Goal: Information Seeking & Learning: Learn about a topic

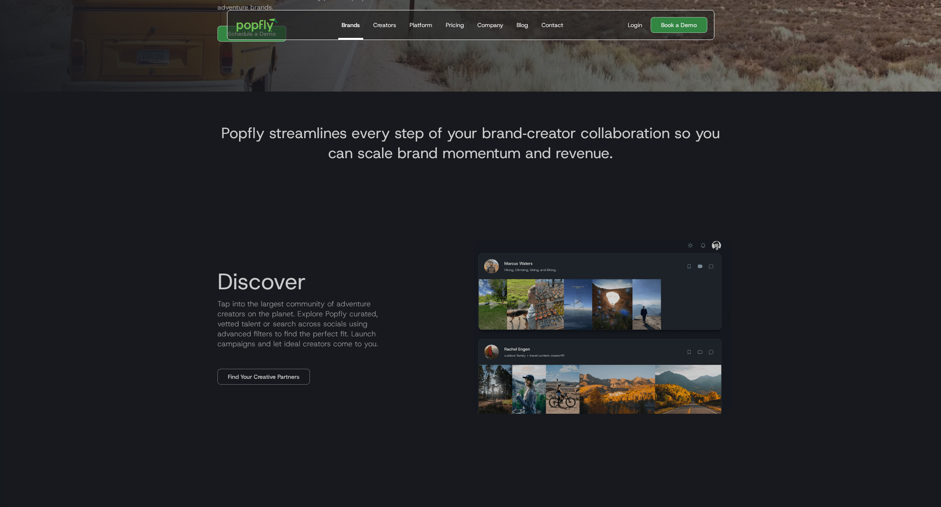
scroll to position [269, 0]
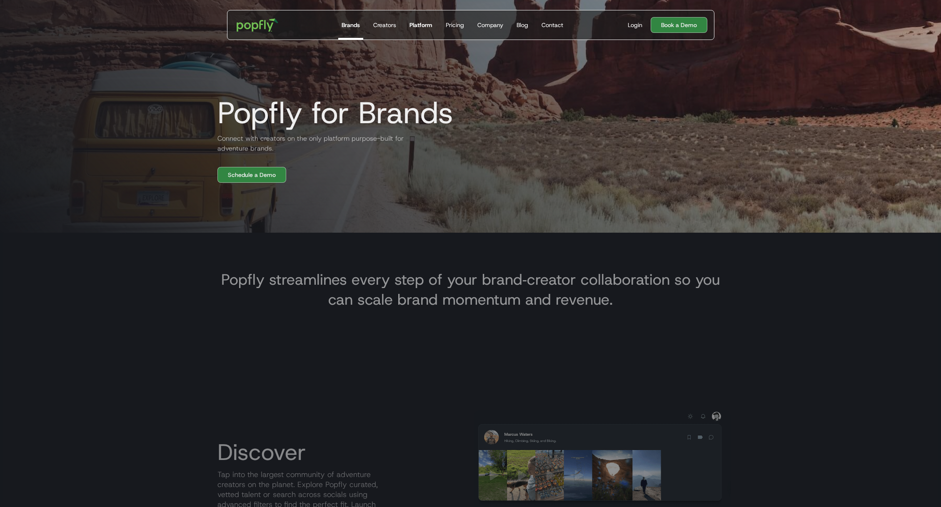
click at [427, 24] on div "Platform" at bounding box center [420, 25] width 23 height 8
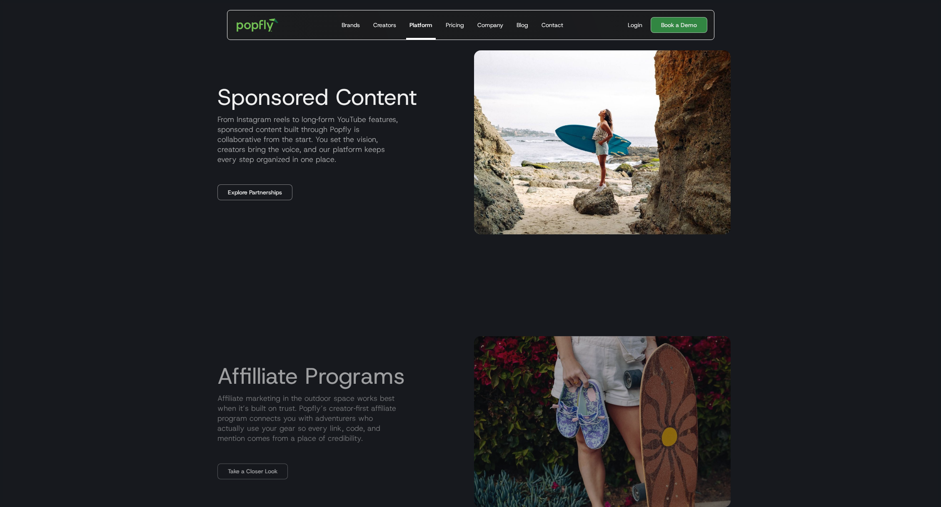
scroll to position [644, 0]
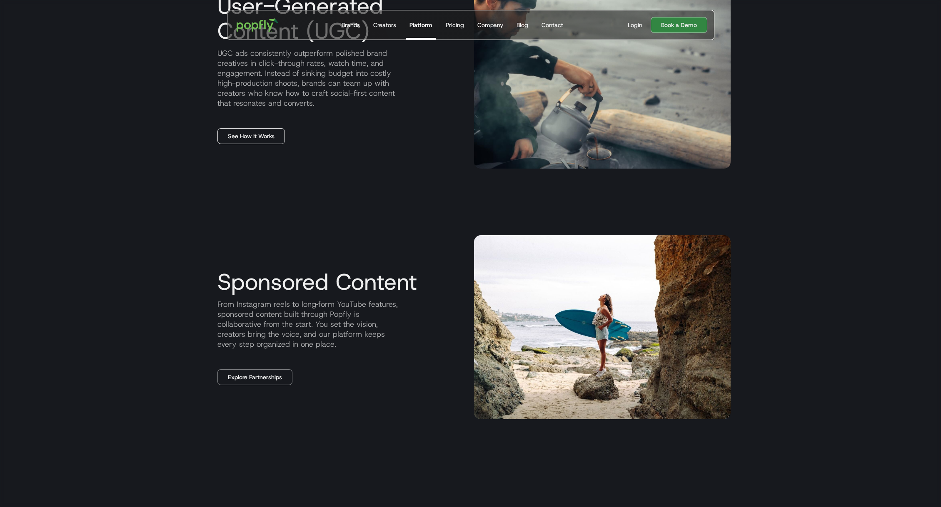
click at [265, 132] on link "See How It Works" at bounding box center [250, 136] width 67 height 16
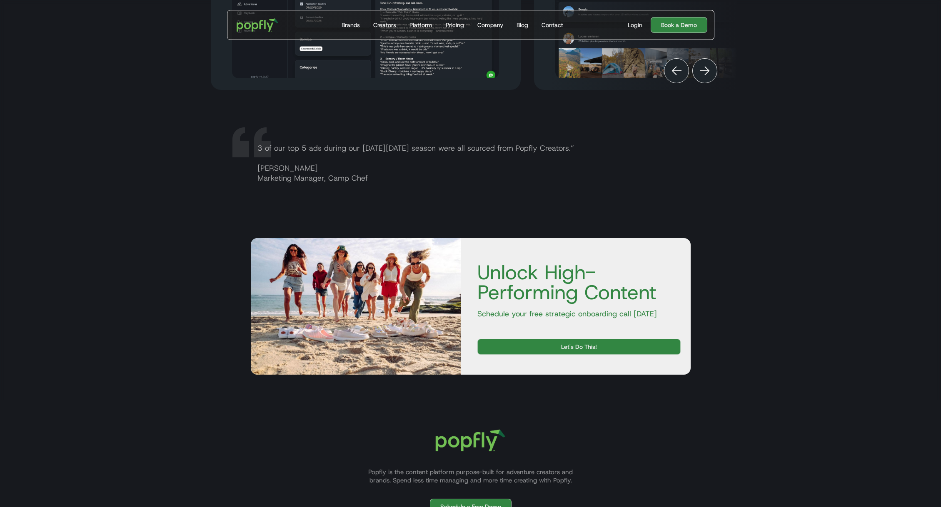
scroll to position [1463, 0]
